Goal: Find specific page/section: Find specific page/section

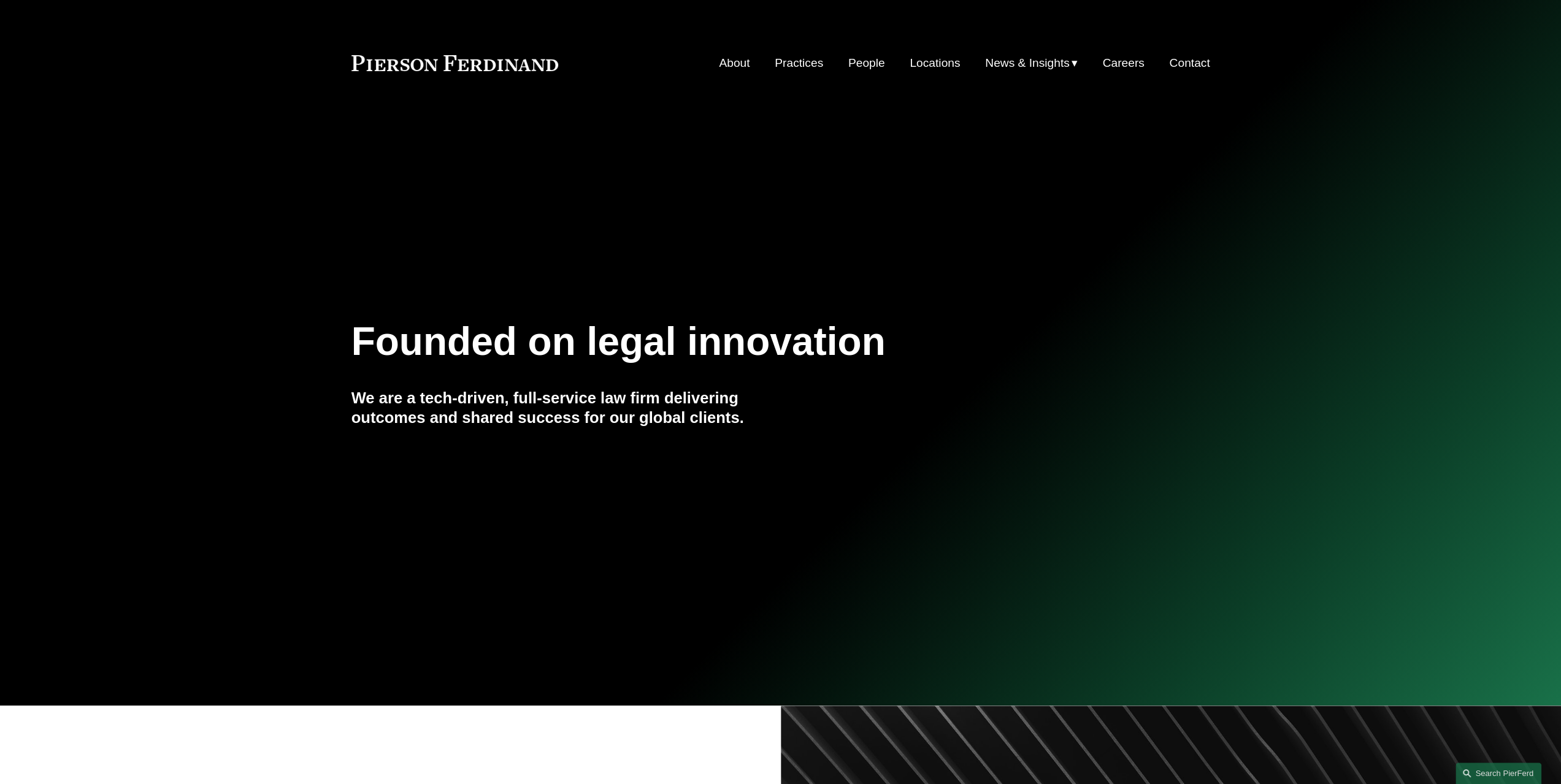
click at [933, 66] on link "Locations" at bounding box center [934, 63] width 50 height 24
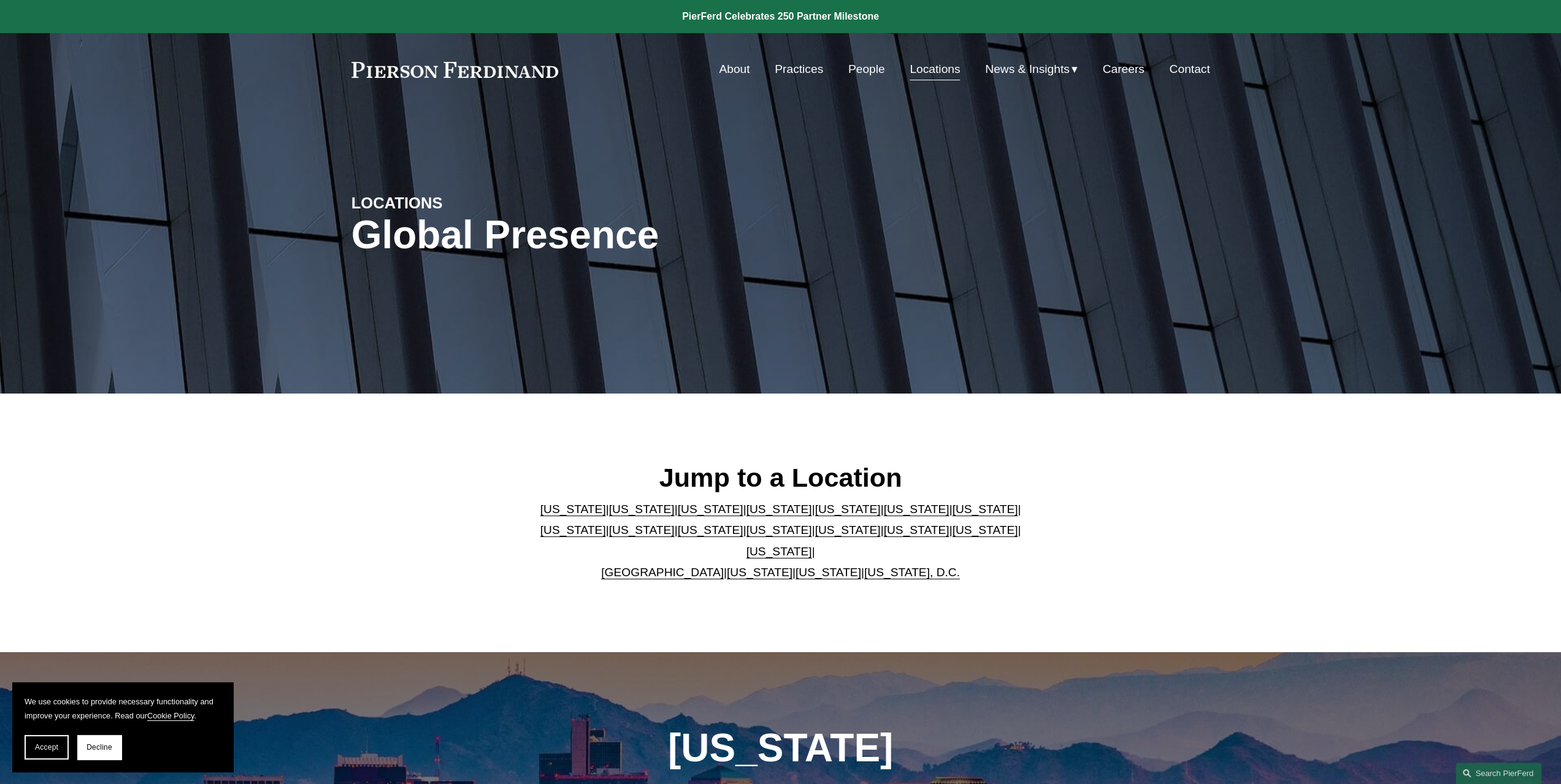
click at [812, 545] on link "[US_STATE]" at bounding box center [780, 551] width 66 height 13
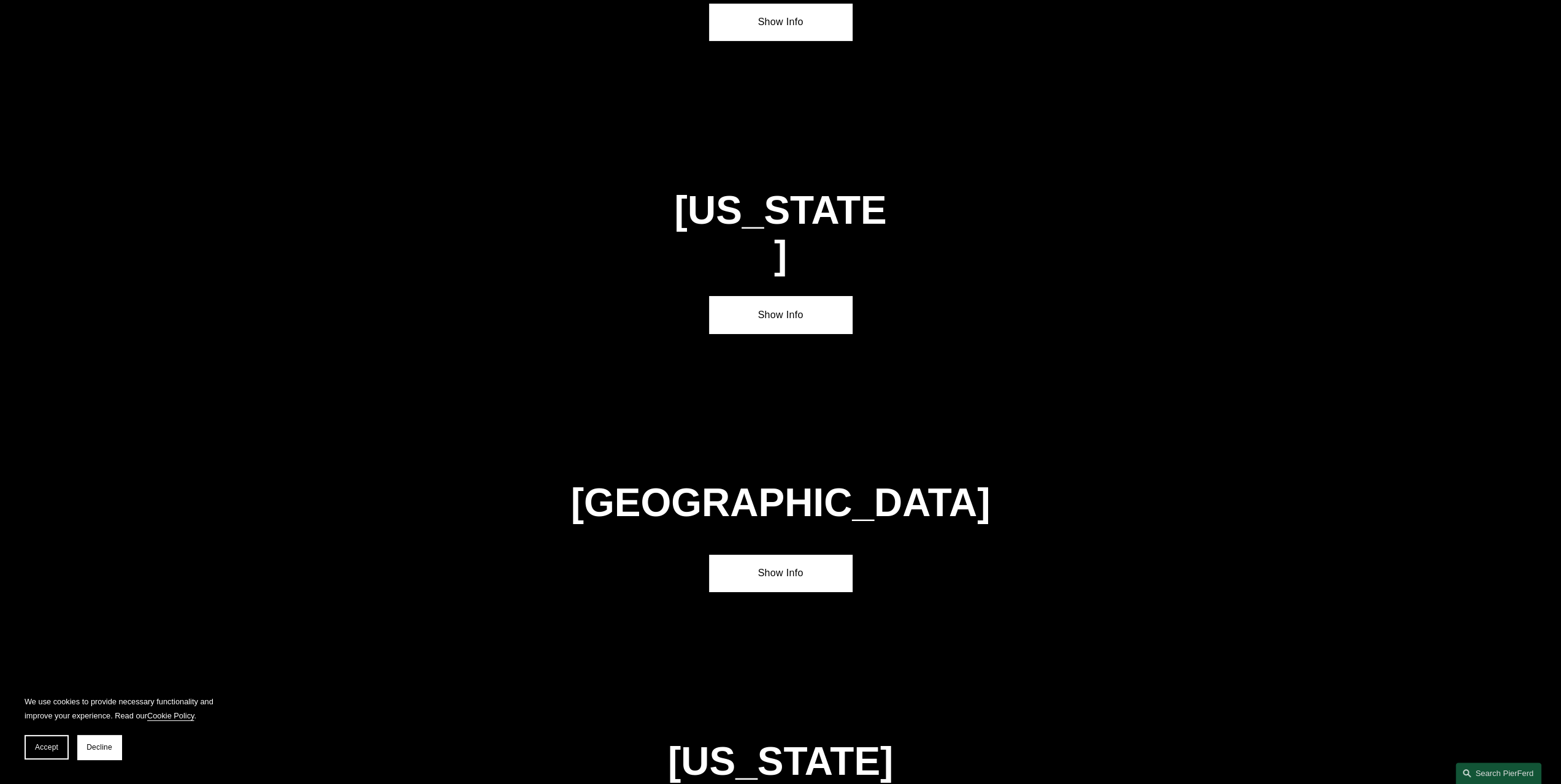
scroll to position [4271, 0]
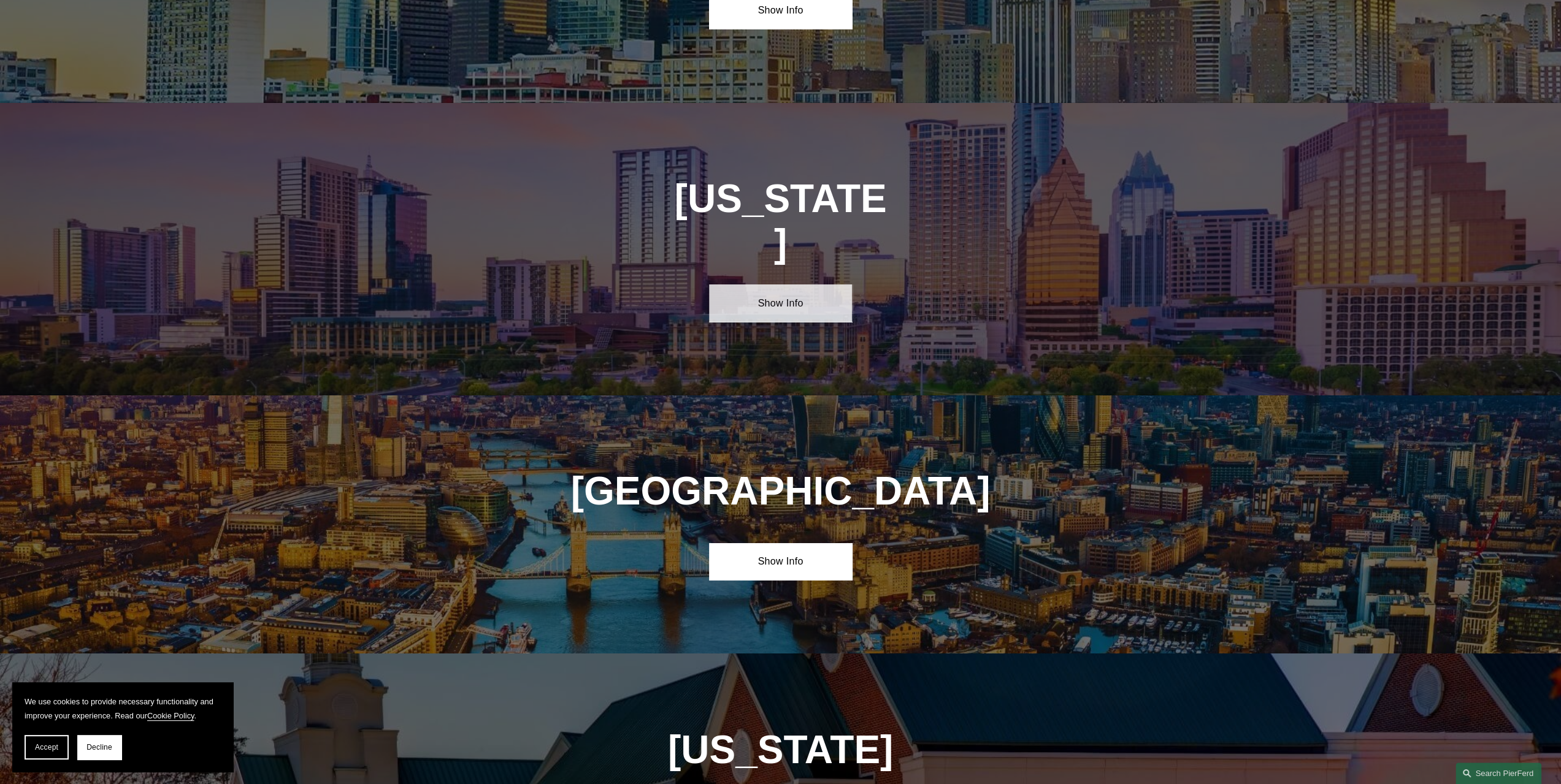
click at [778, 284] on link "Show Info" at bounding box center [780, 302] width 143 height 36
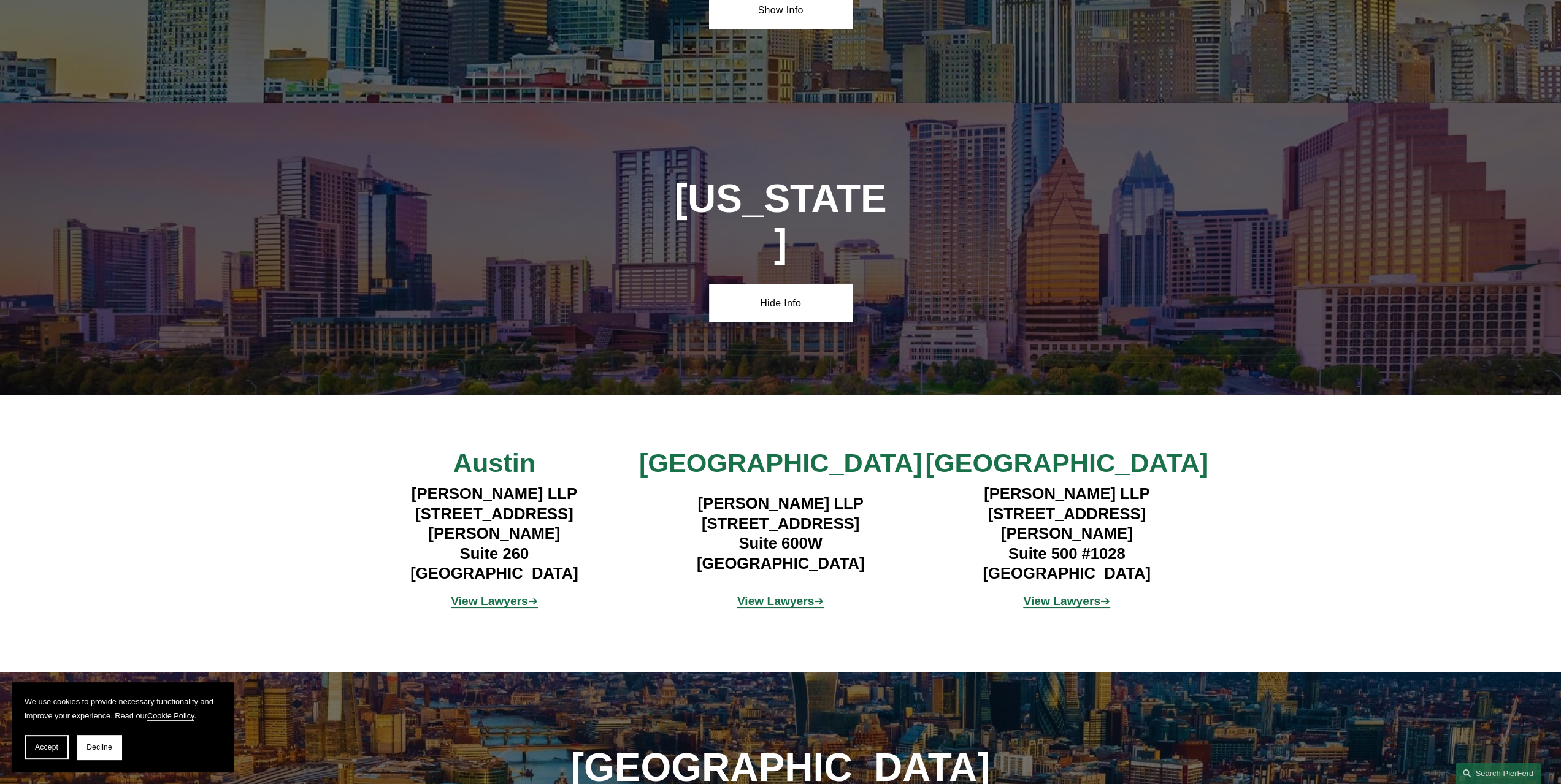
click at [1084, 595] on strong "View Lawyers" at bounding box center [1061, 601] width 77 height 13
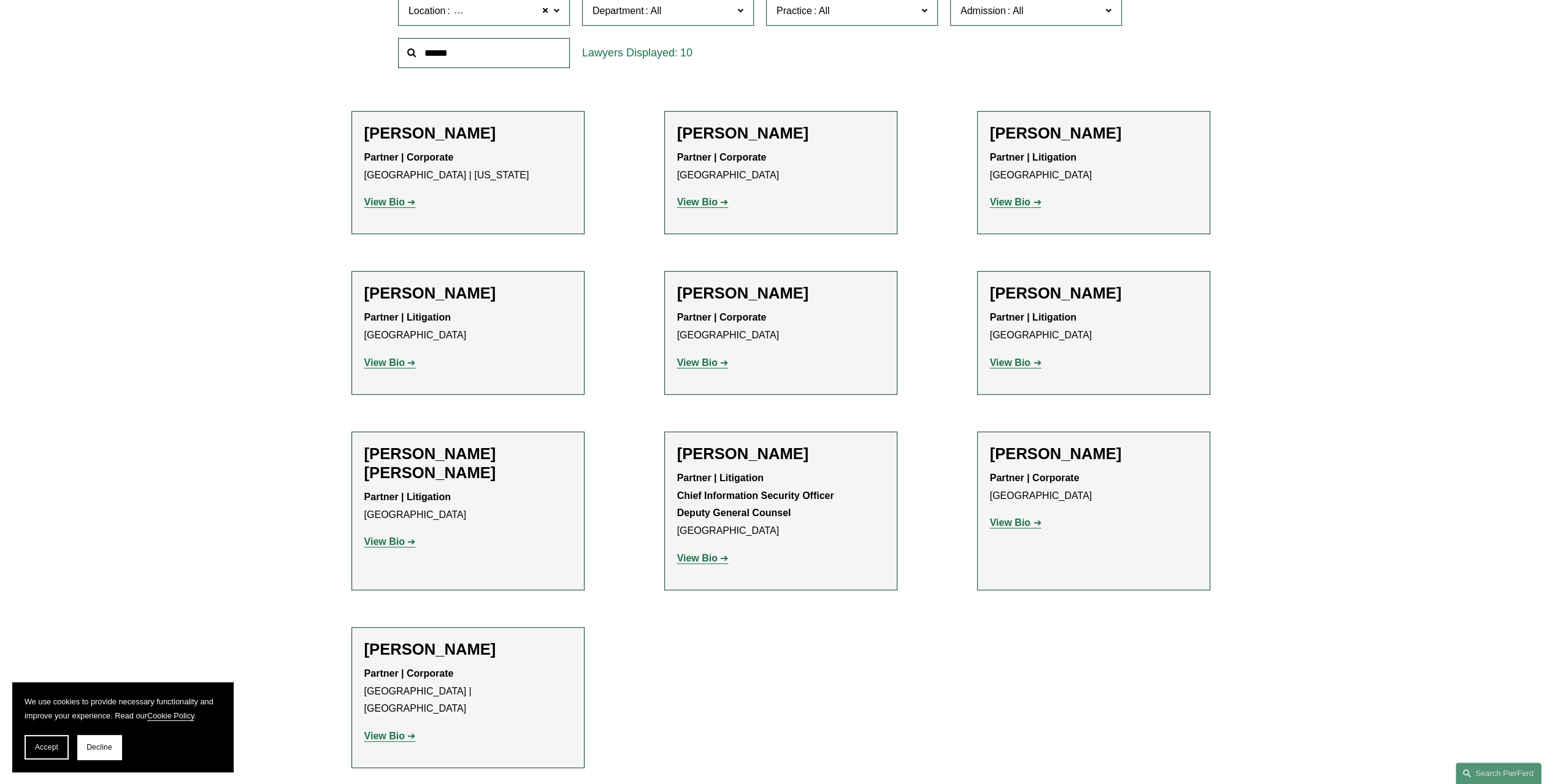
scroll to position [490, 0]
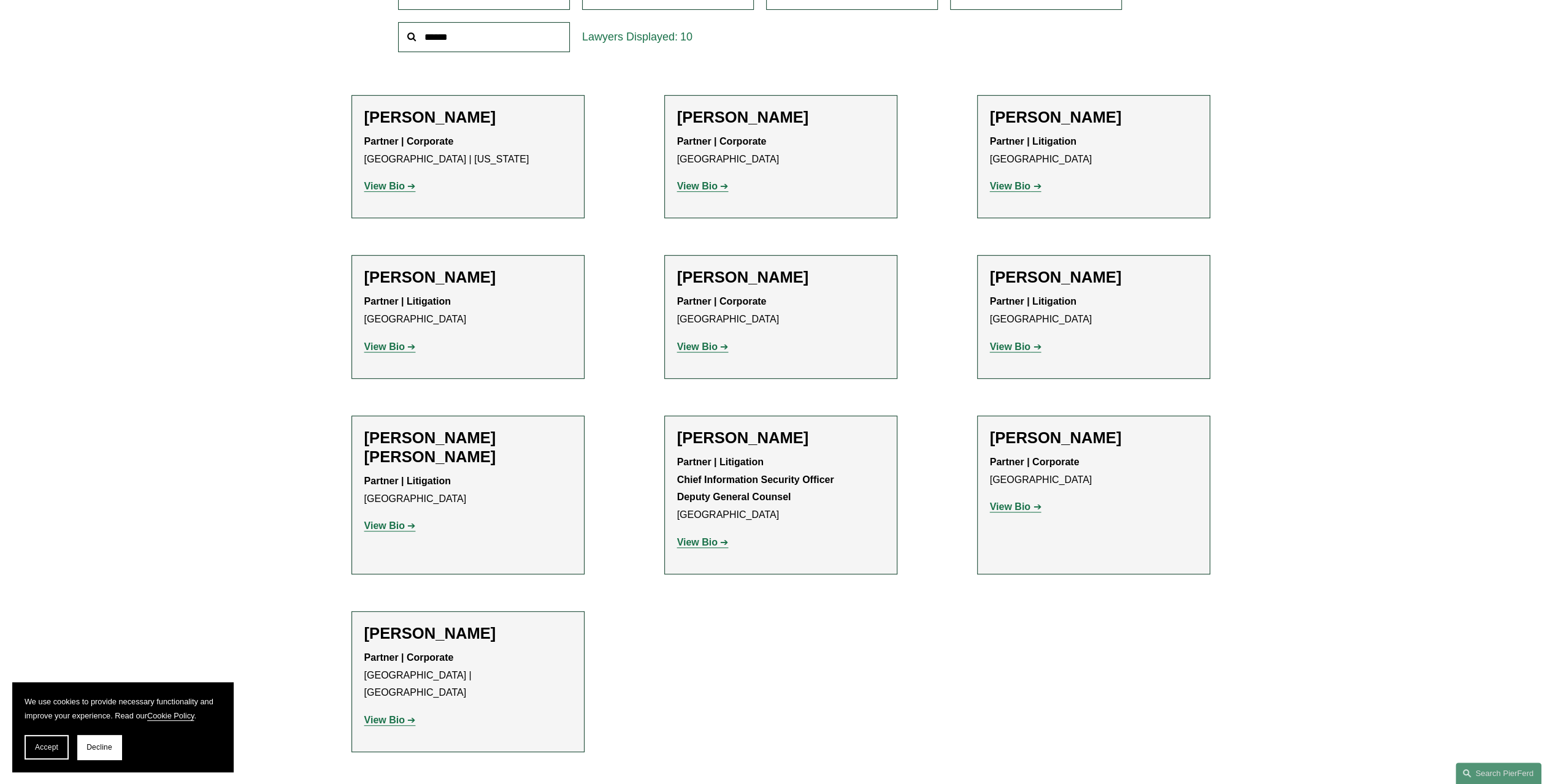
click at [1021, 509] on strong "View Bio" at bounding box center [1010, 507] width 41 height 10
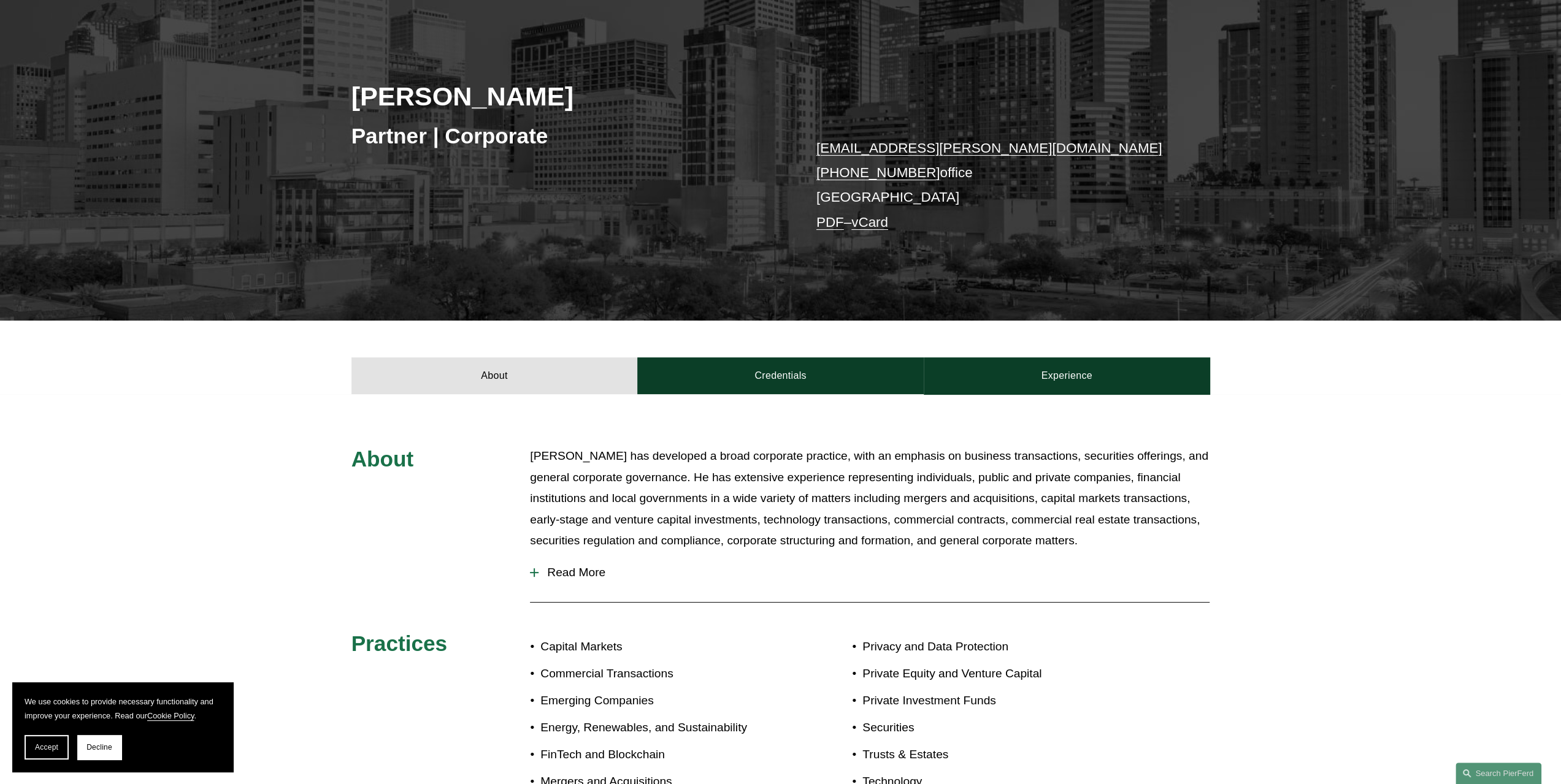
scroll to position [306, 0]
